Goal: Information Seeking & Learning: Learn about a topic

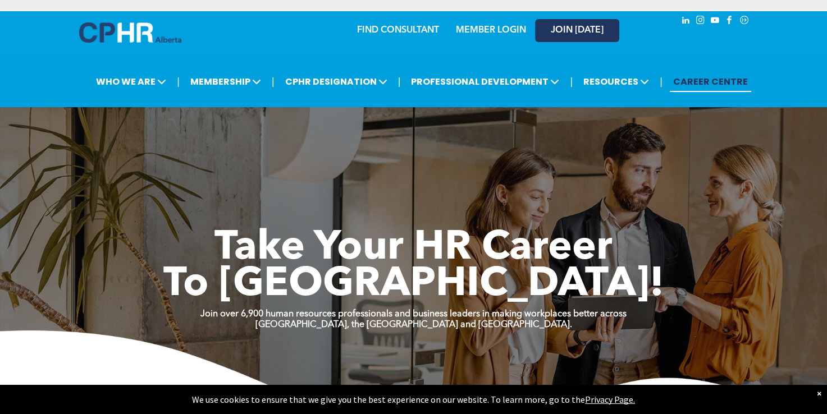
click at [577, 38] on link "JOIN [DATE]" at bounding box center [577, 30] width 84 height 23
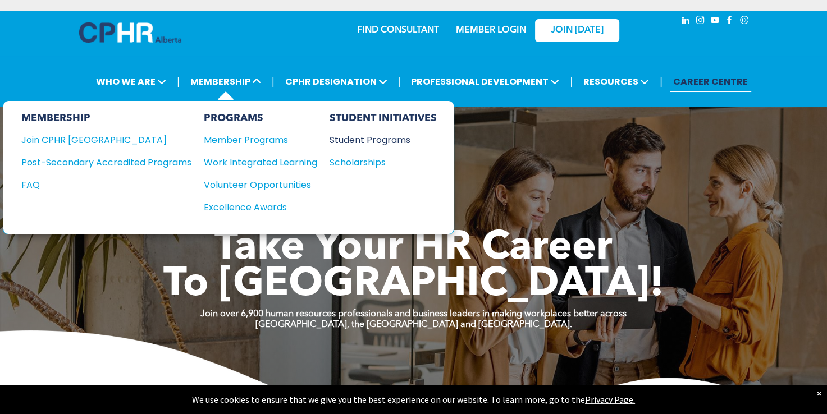
click at [366, 142] on div "Student Programs" at bounding box center [378, 140] width 97 height 14
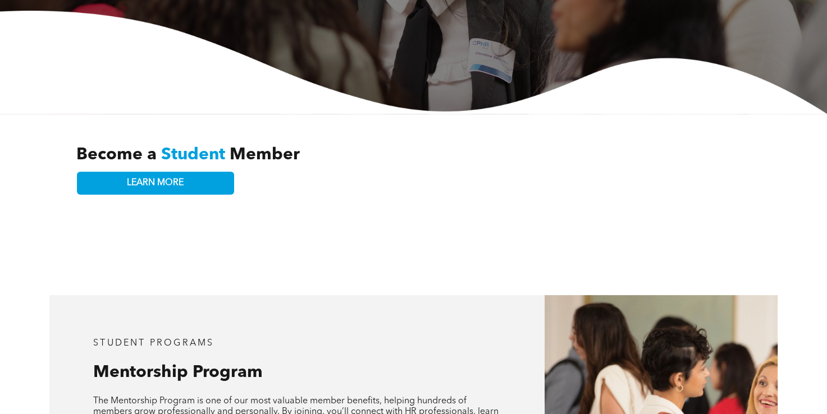
scroll to position [281, 0]
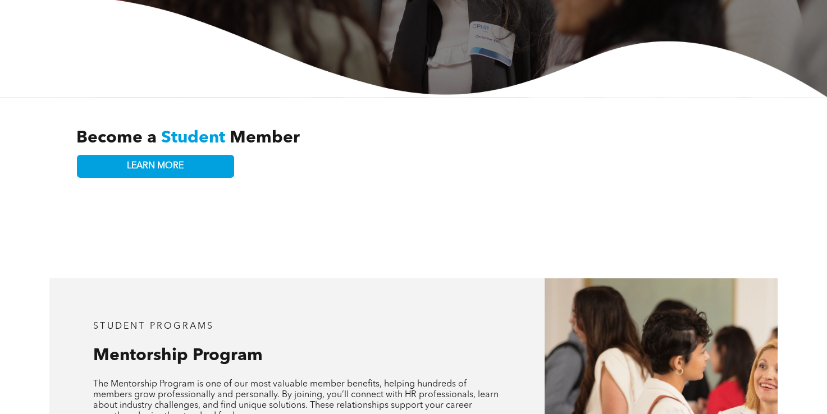
click at [218, 170] on div "Become a Student Member LEARN MORE" at bounding box center [414, 153] width 674 height 78
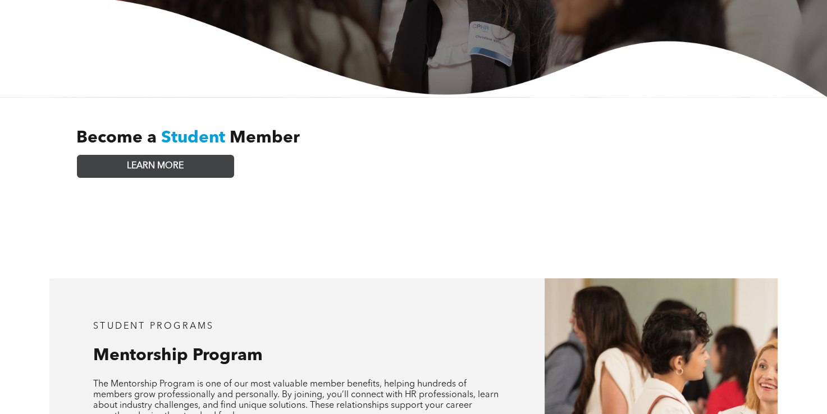
click at [218, 163] on link "LEARN MORE" at bounding box center [155, 166] width 157 height 23
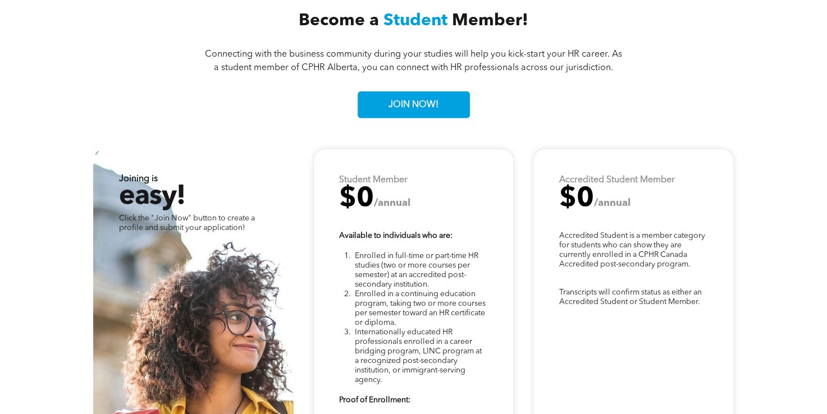
scroll to position [2789, 0]
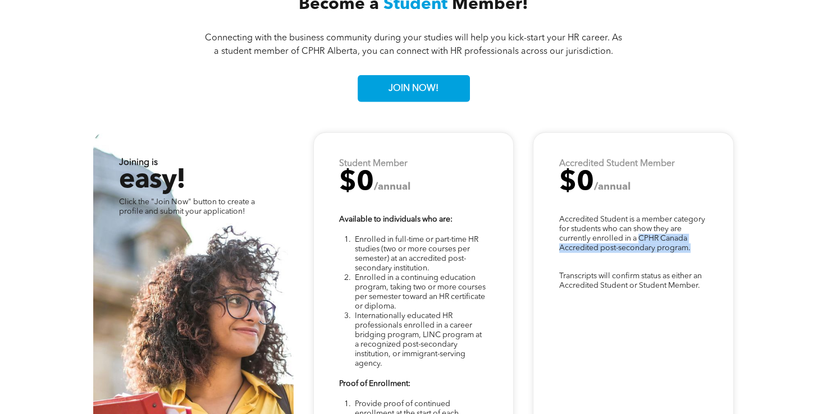
drag, startPoint x: 655, startPoint y: 229, endPoint x: 693, endPoint y: 244, distance: 40.9
click at [693, 244] on div "Transcripts will confirm status as either an Accredited Student or Student Memb…" at bounding box center [633, 394] width 201 height 522
copy span "CPHR Canada Accredited post-secondary program."
click at [701, 316] on div "Transcripts will confirm status as either an Accredited Student or Student Memb…" at bounding box center [633, 394] width 201 height 522
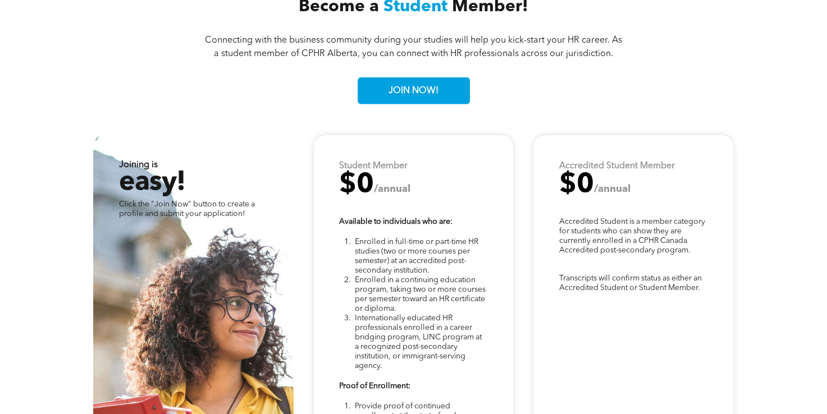
click at [667, 162] on strong "Accredited Student Member" at bounding box center [617, 166] width 116 height 9
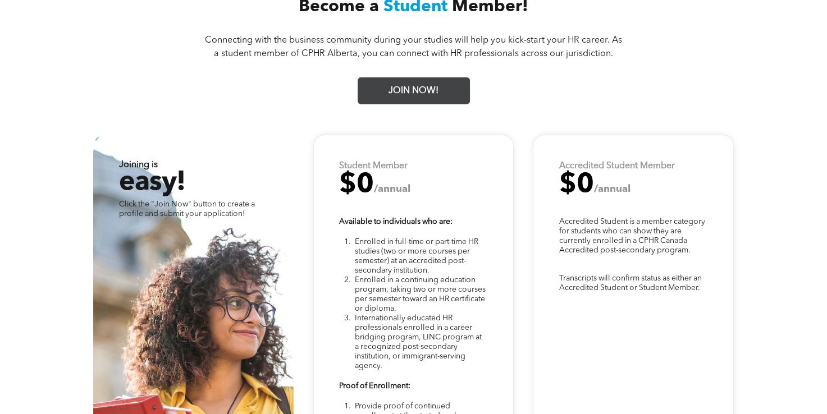
click at [448, 87] on link "JOIN NOW!" at bounding box center [414, 90] width 112 height 27
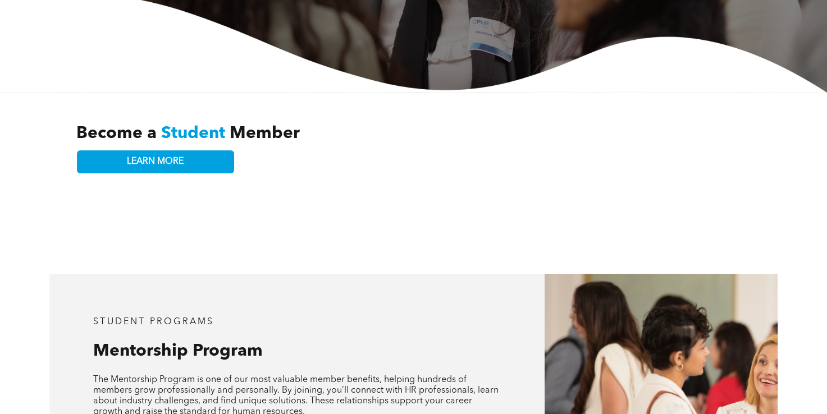
scroll to position [0, 0]
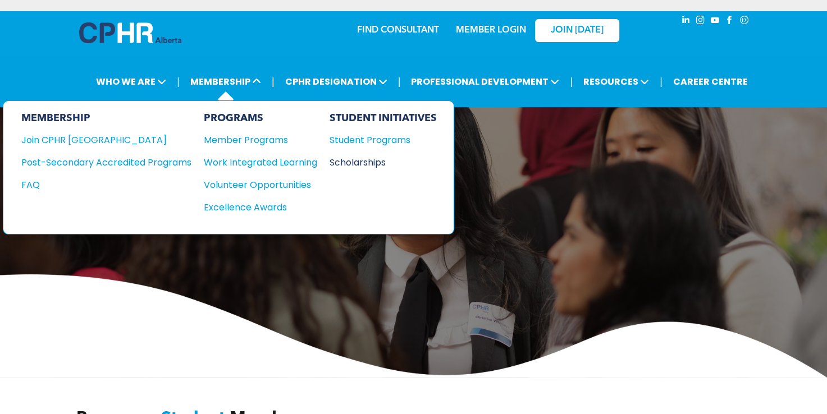
click at [362, 159] on div "Scholarships" at bounding box center [378, 163] width 97 height 14
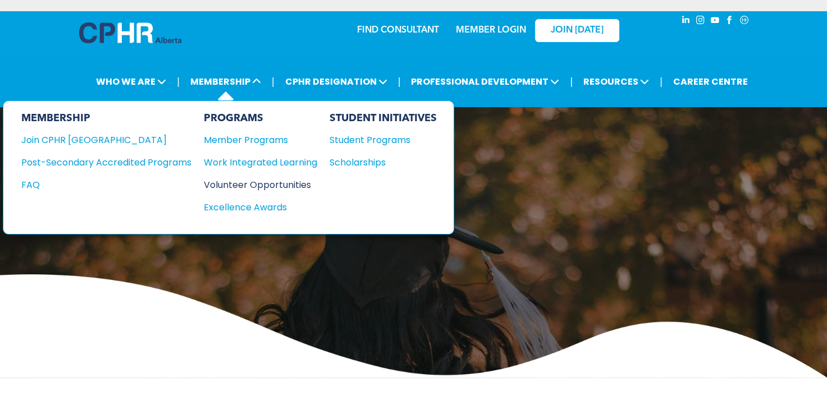
click at [258, 182] on div "Volunteer Opportunities" at bounding box center [255, 185] width 102 height 14
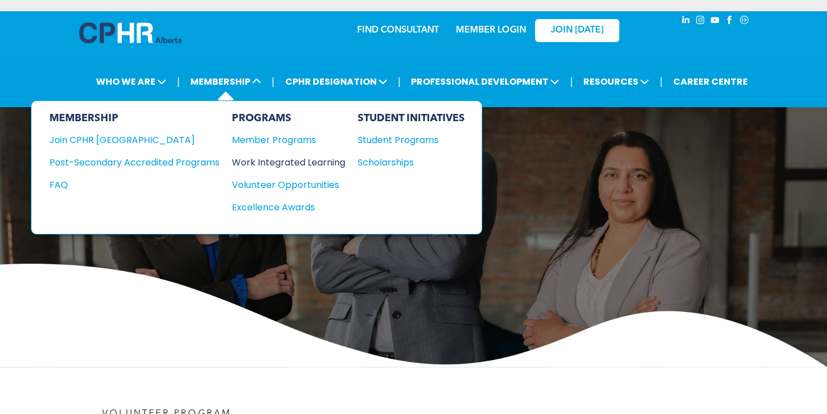
click at [277, 158] on div "Work Integrated Learning" at bounding box center [283, 163] width 102 height 14
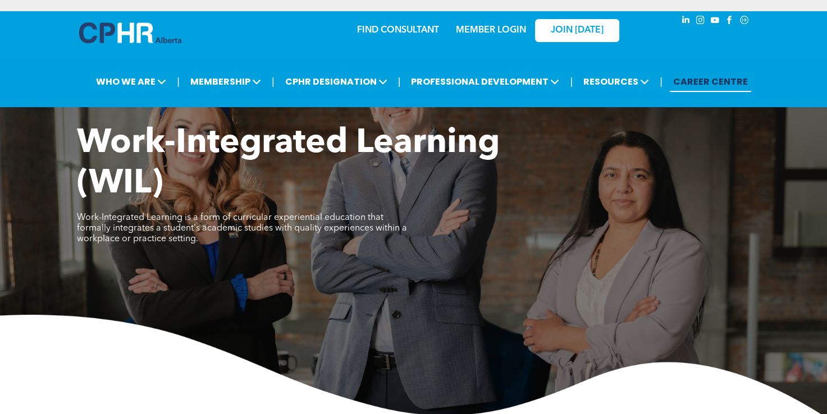
click at [713, 75] on link "CAREER CENTRE" at bounding box center [710, 81] width 81 height 21
